Goal: Find specific page/section

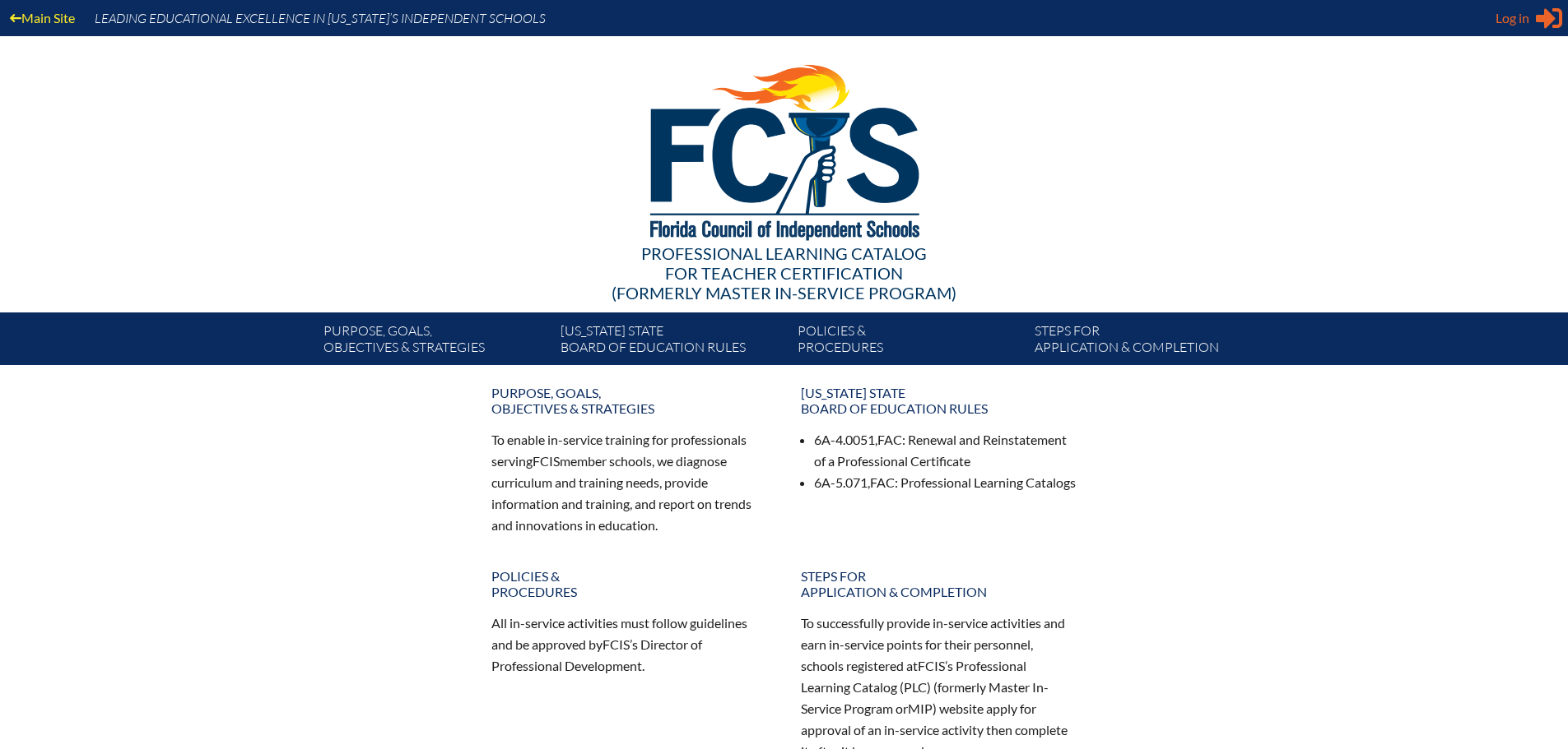
type input "[EMAIL_ADDRESS][DOMAIN_NAME]"
click at [1531, 18] on div "Log in Close Sign in or register" at bounding box center [1529, 18] width 66 height 26
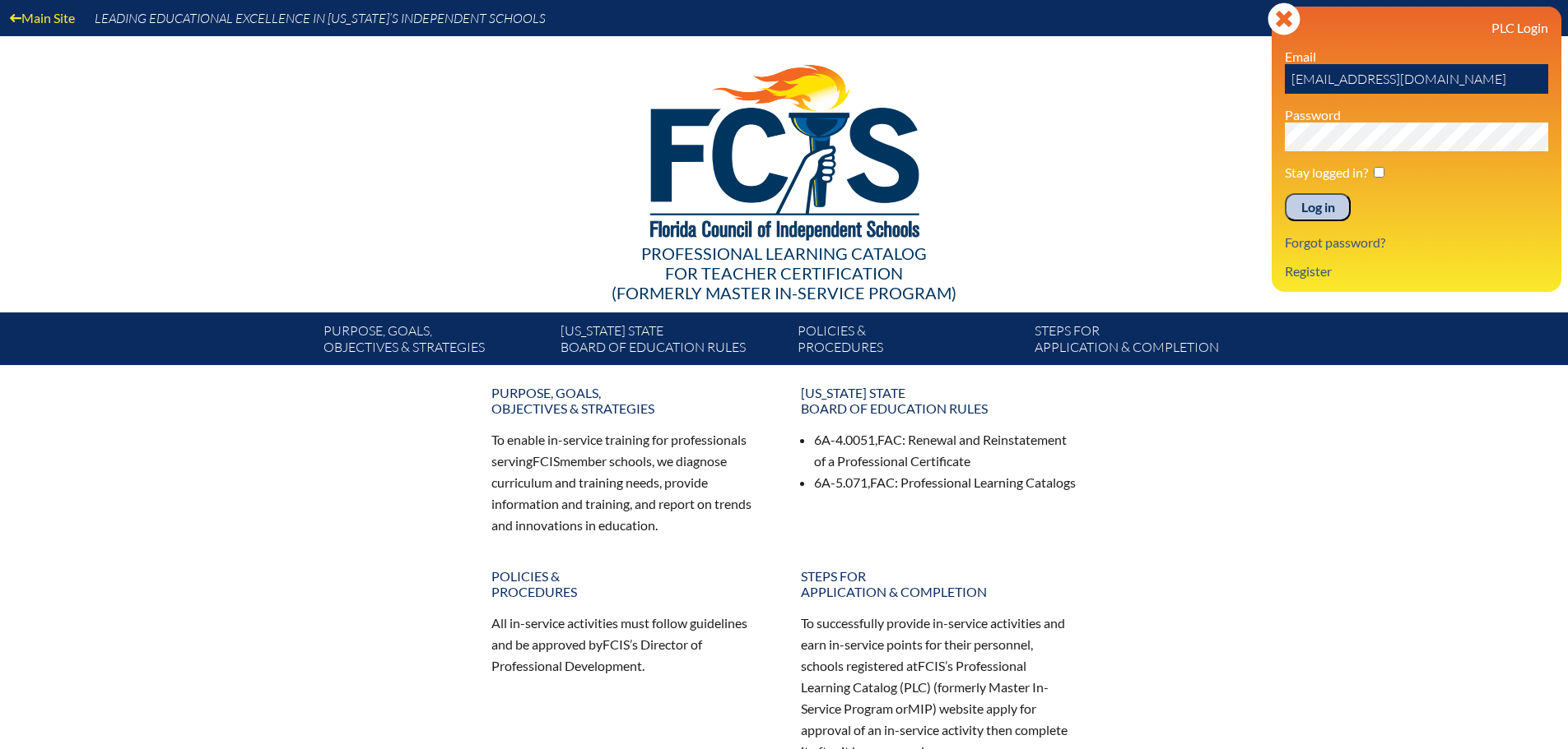
click at [1330, 198] on input "Log in" at bounding box center [1318, 207] width 66 height 28
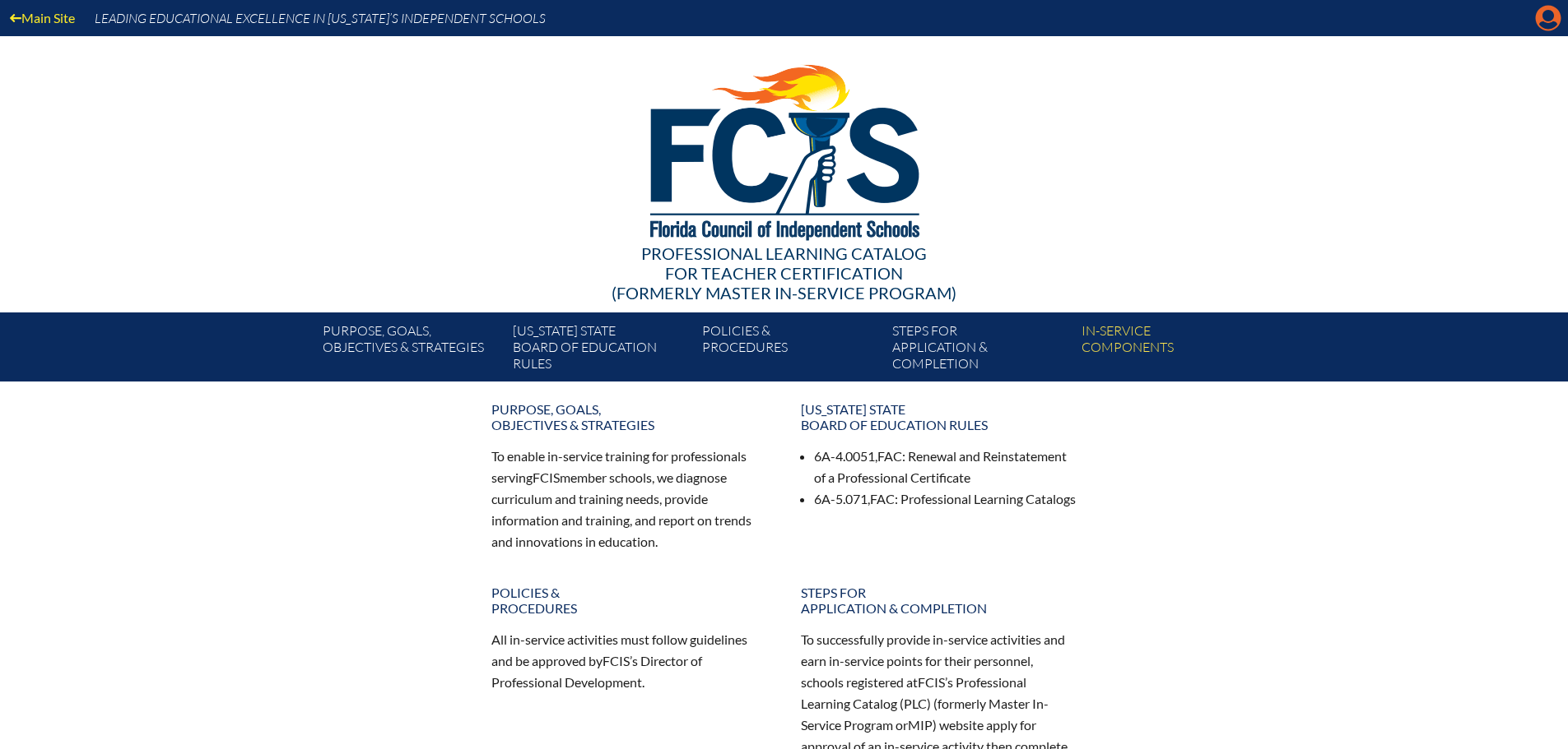
click at [1549, 15] on icon "Manage account" at bounding box center [1548, 18] width 26 height 26
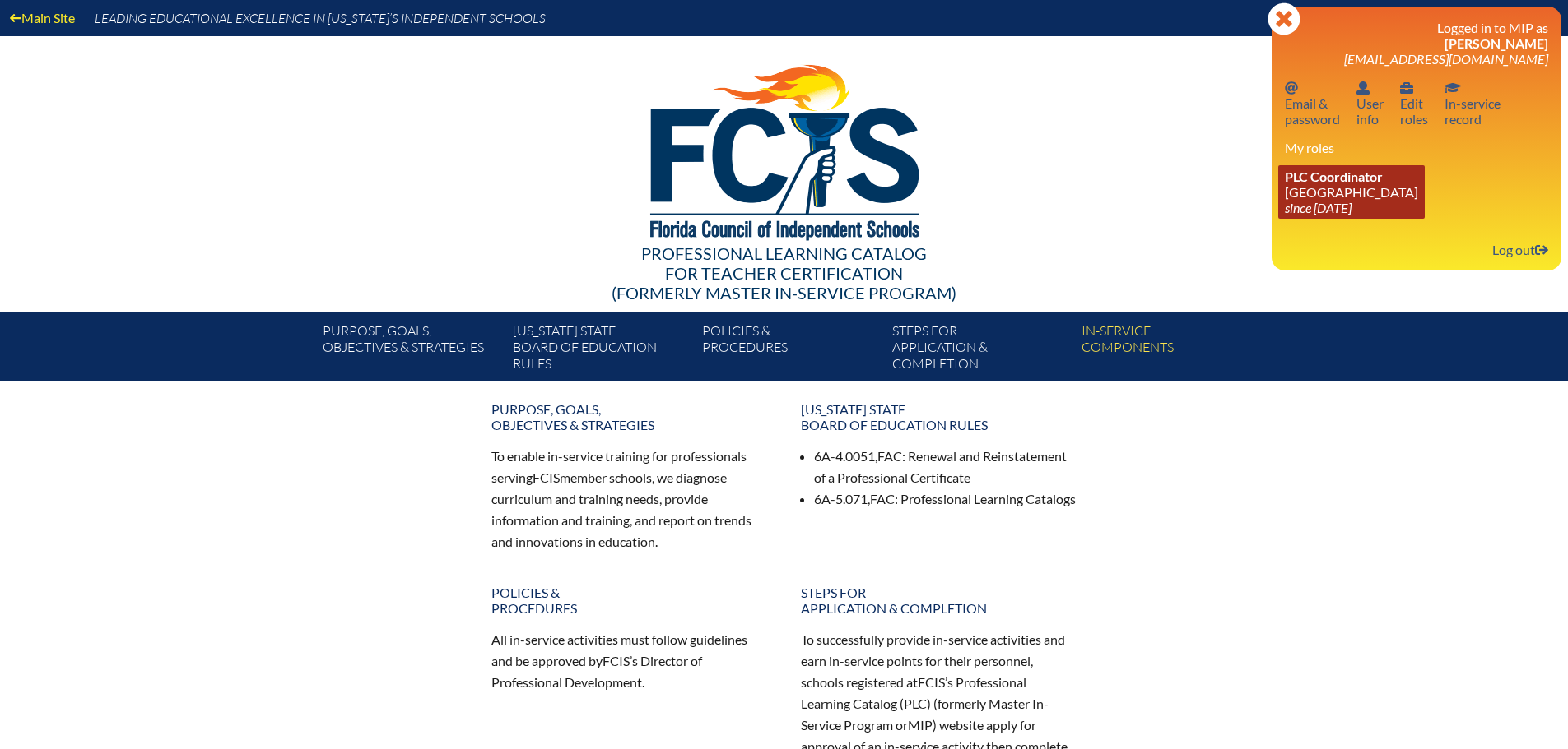
click at [1368, 194] on link "PLC Coordinator Maclay School since 2024 Jun 3" at bounding box center [1351, 192] width 147 height 54
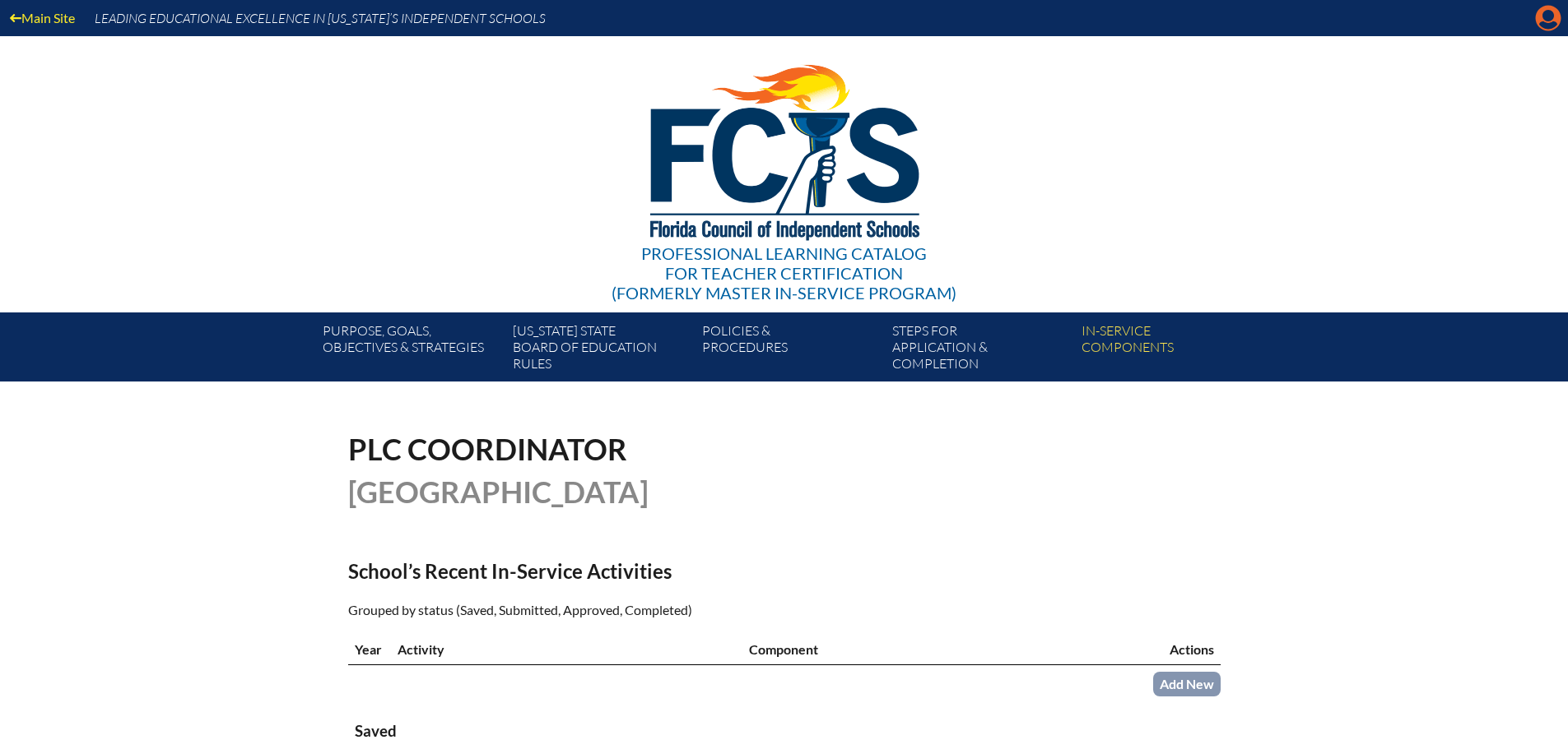
click at [1553, 24] on icon "Manage account" at bounding box center [1548, 18] width 26 height 26
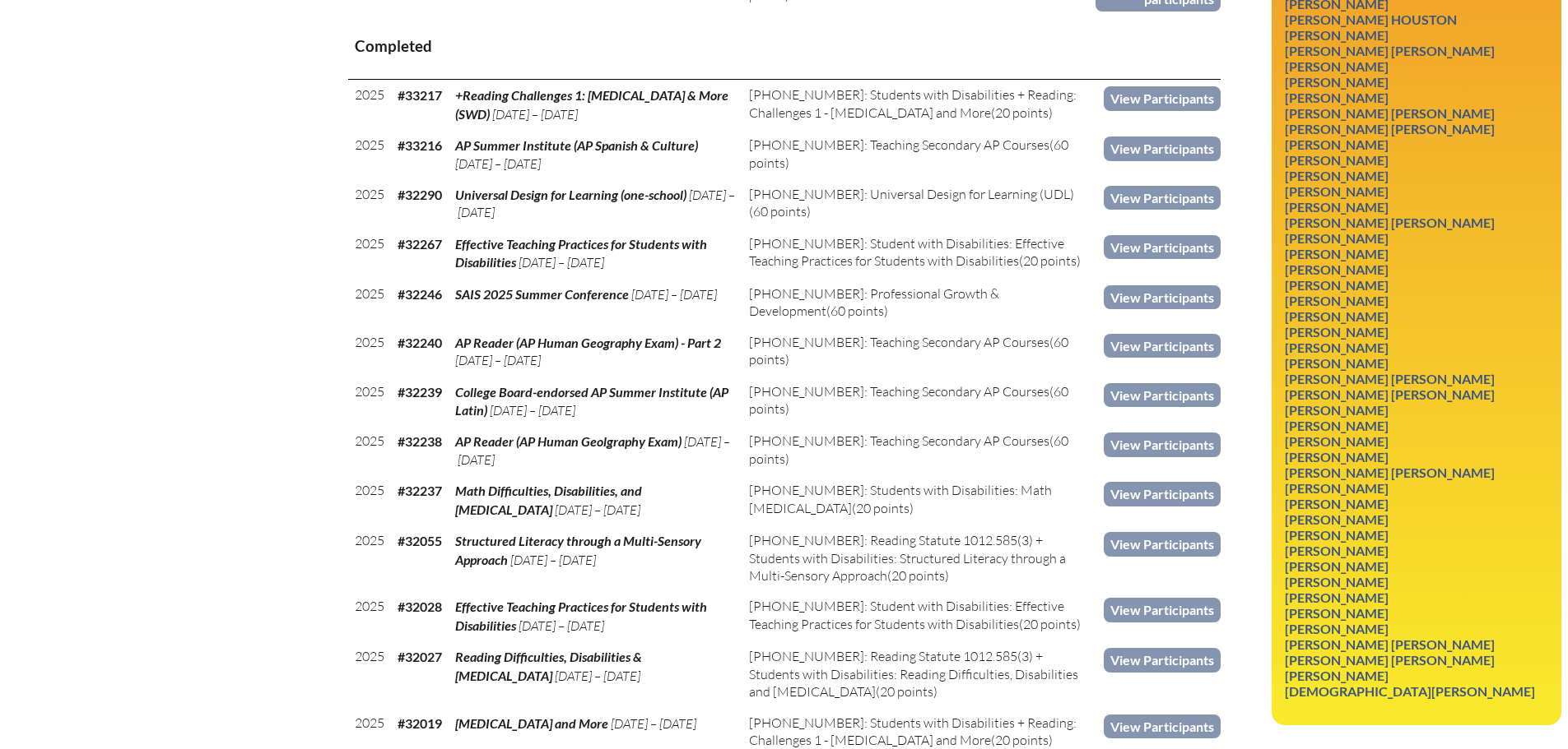
scroll to position [1069, 0]
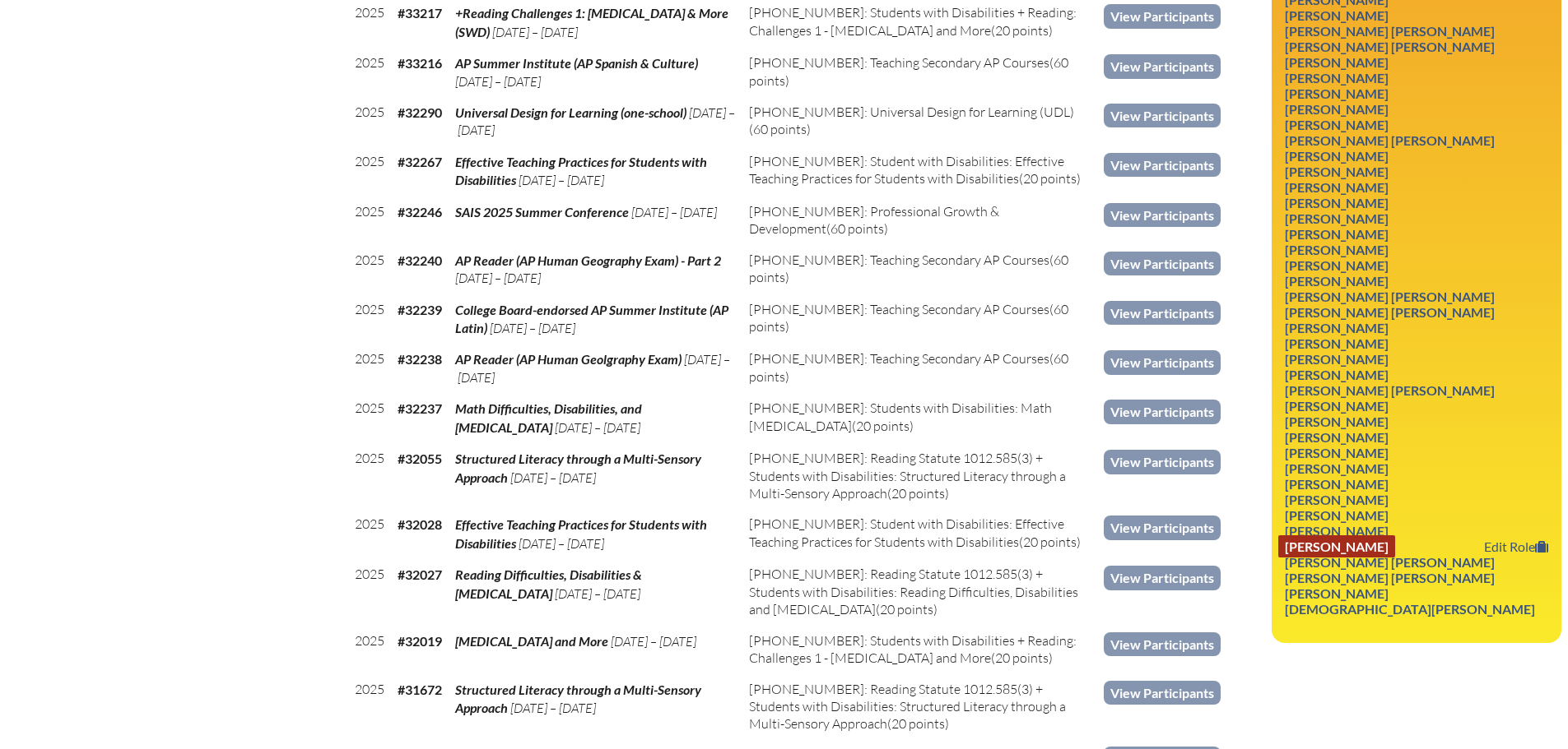
click at [1364, 548] on link "William Justin VanTassel" at bounding box center [1336, 547] width 117 height 22
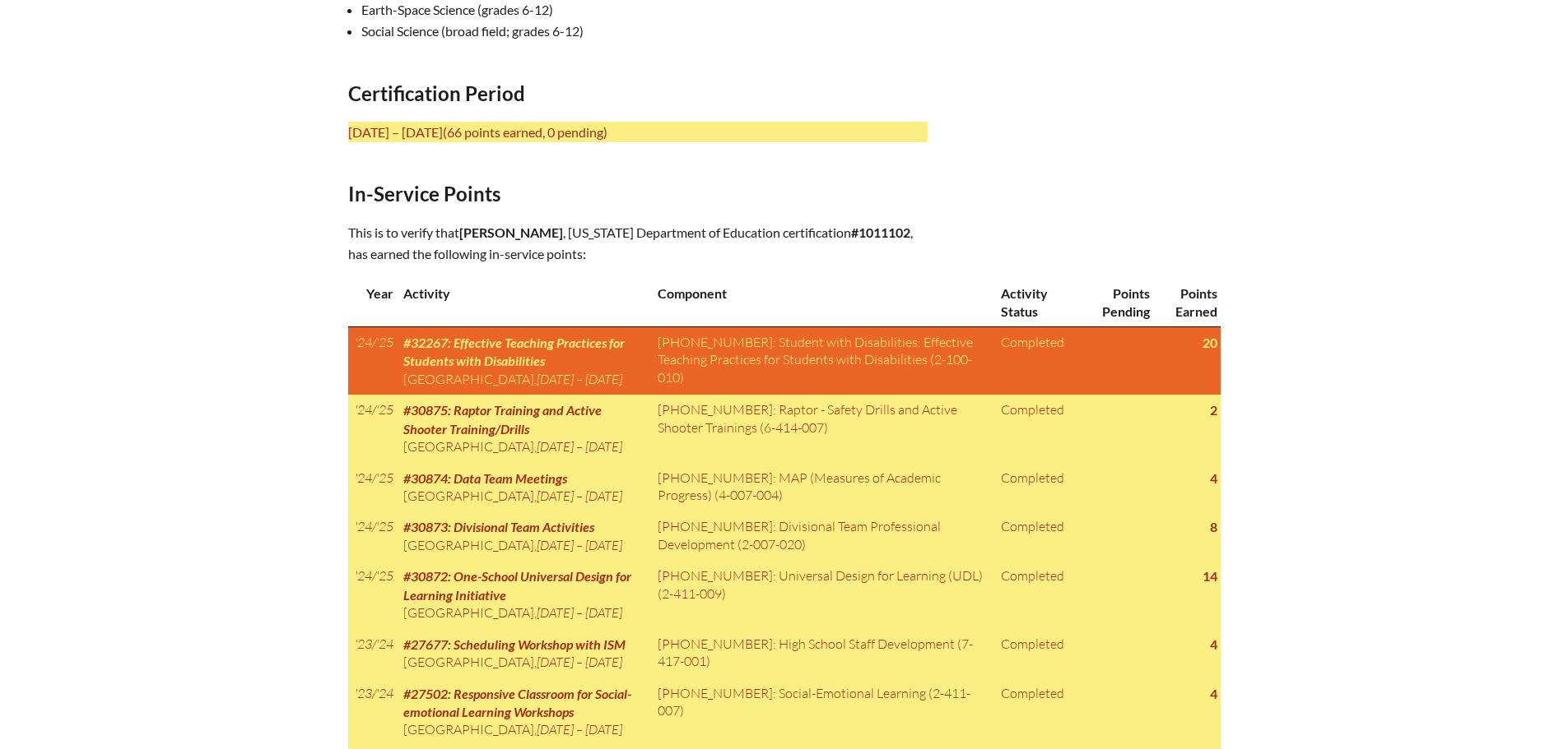
scroll to position [411, 0]
